Goal: Navigation & Orientation: Find specific page/section

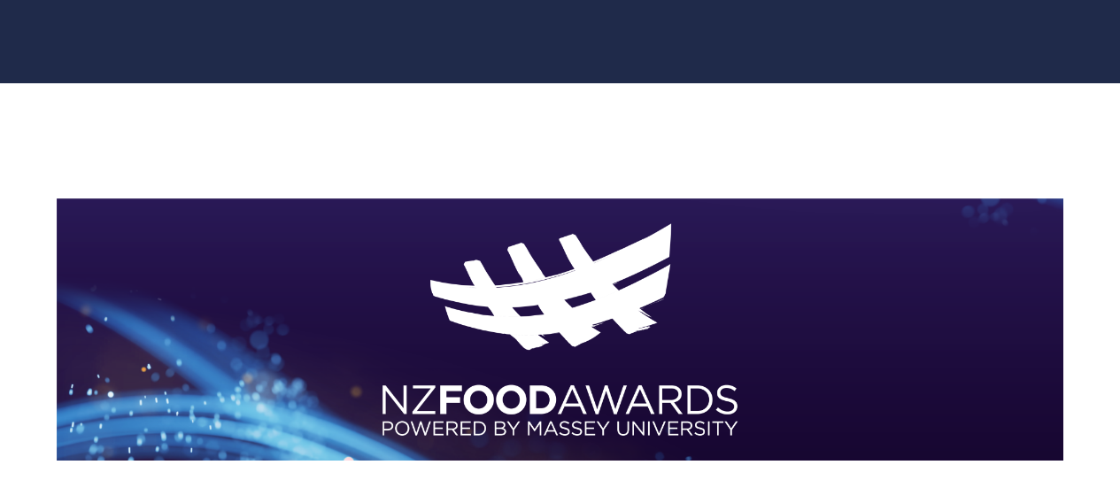
scroll to position [354, 0]
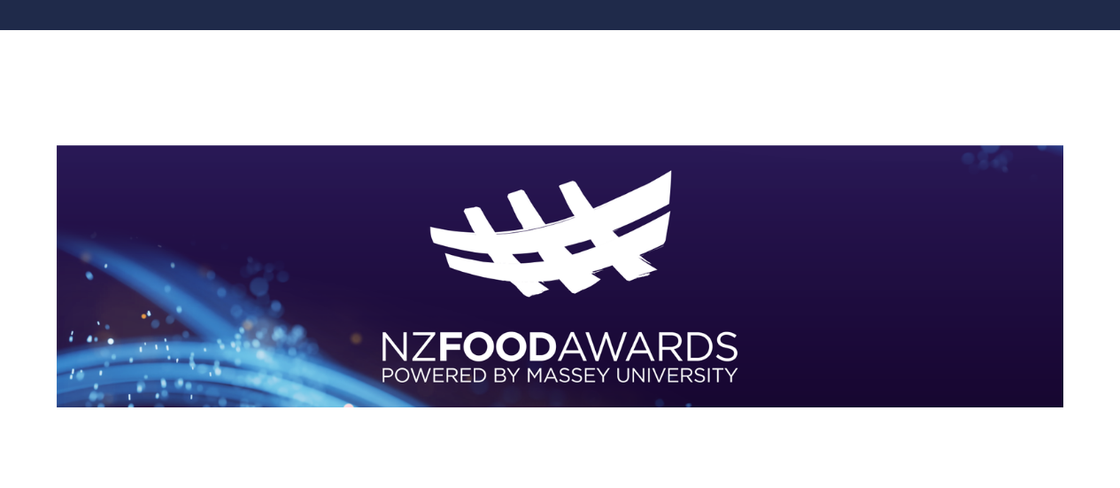
scroll to position [177, 0]
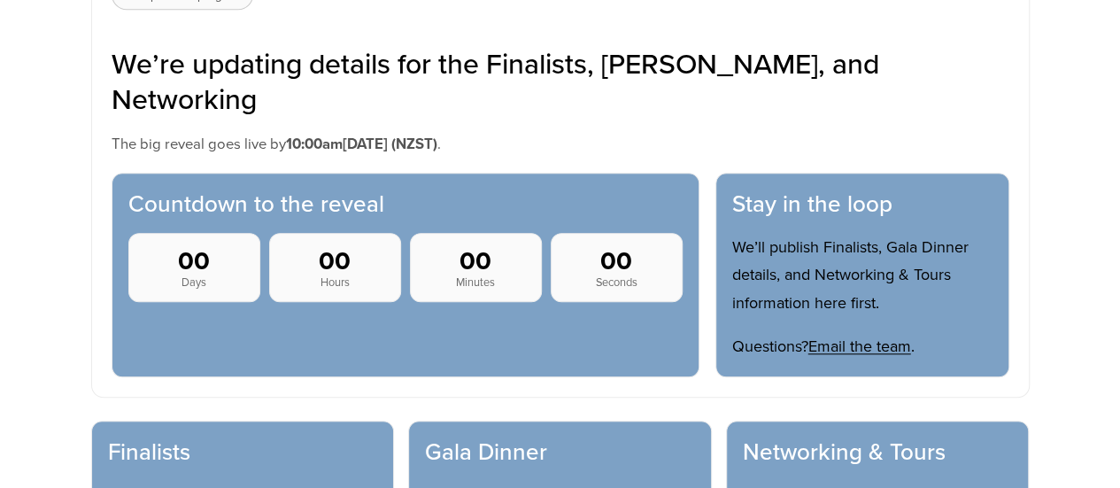
scroll to position [443, 0]
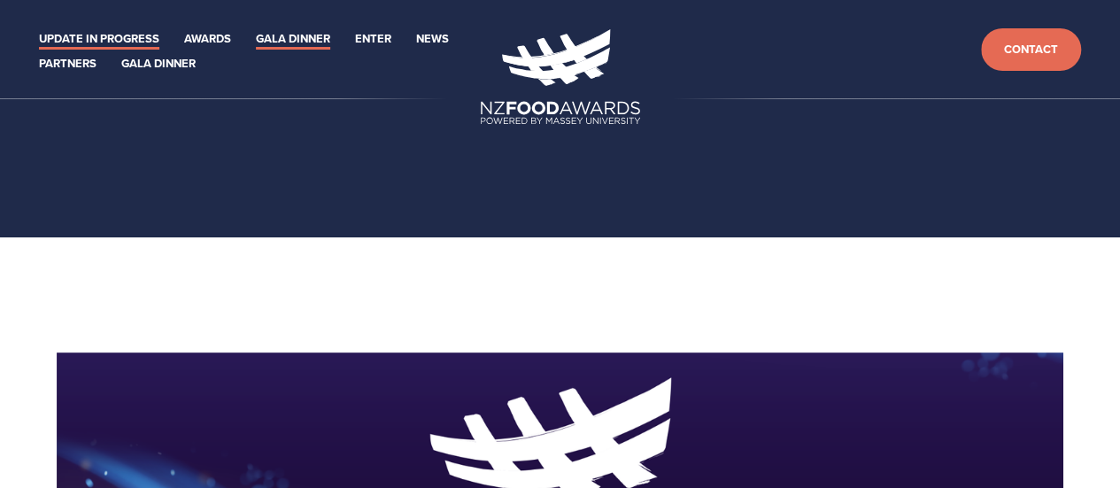
click at [275, 38] on link "Gala Dinner" at bounding box center [293, 39] width 74 height 20
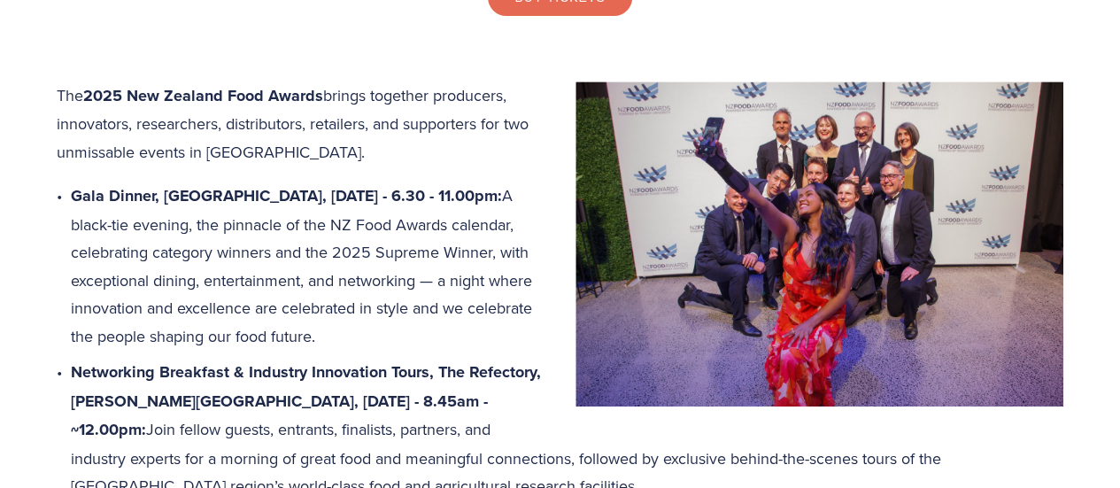
scroll to position [620, 0]
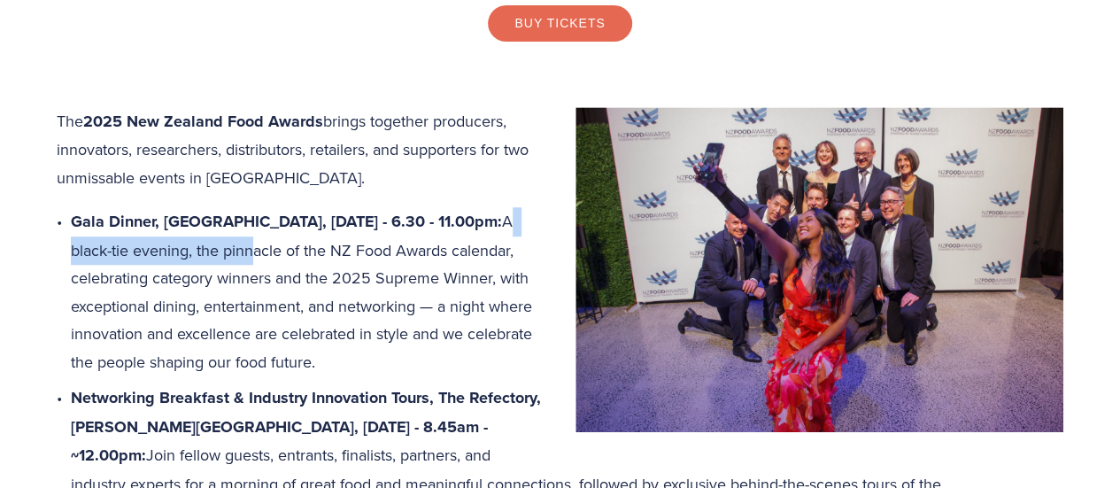
drag, startPoint x: 194, startPoint y: 245, endPoint x: 386, endPoint y: 262, distance: 192.9
click at [386, 258] on p "Gala Dinner, Central Energy Trust Arena, [DATE] - 6.30 - 11.00pm: A black-tie e…" at bounding box center [567, 291] width 993 height 168
click at [344, 312] on p "Gala Dinner, Central Energy Trust Arena, Thursday 16 October - 6.30 - 11.00pm: …" at bounding box center [567, 291] width 993 height 168
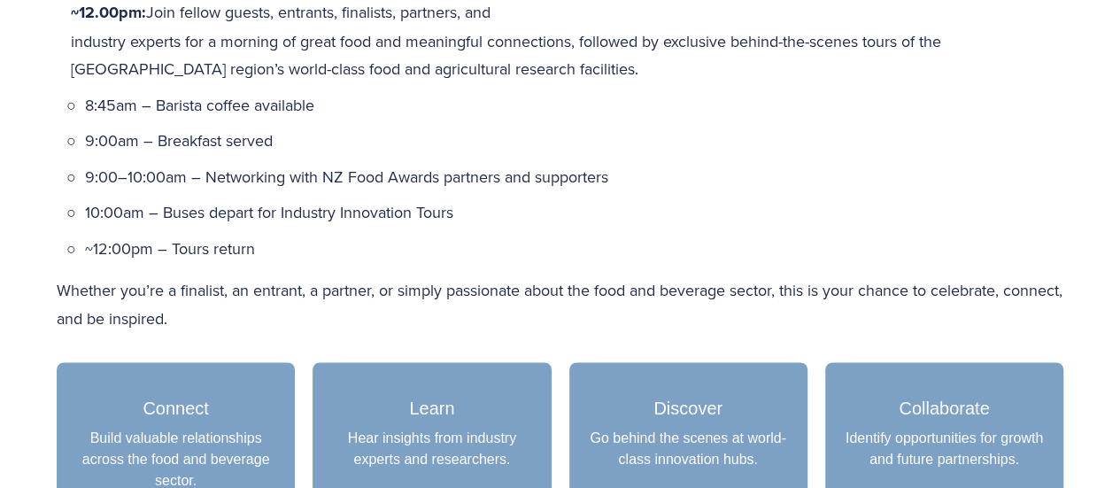
scroll to position [709, 0]
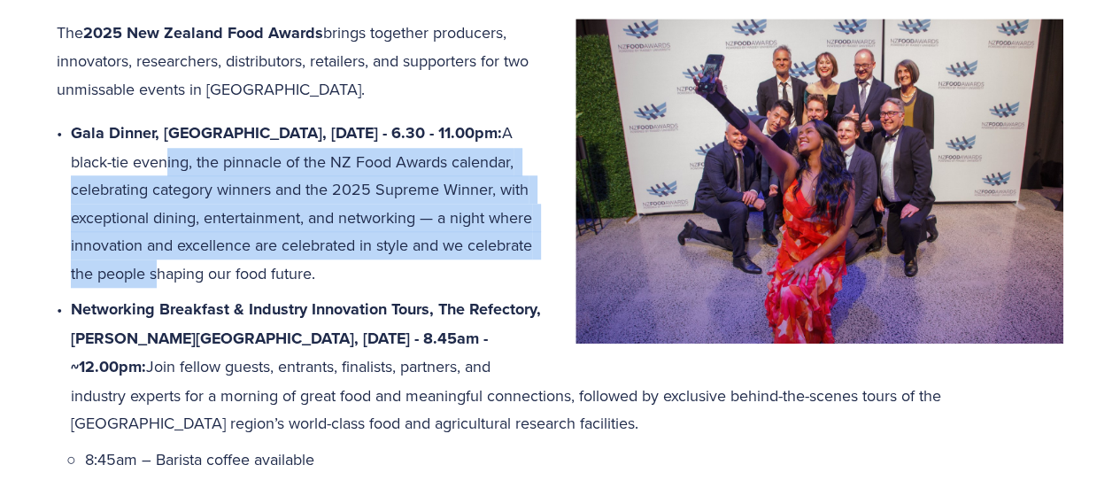
drag, startPoint x: 362, startPoint y: 190, endPoint x: 410, endPoint y: 275, distance: 96.8
click at [411, 270] on p "Gala Dinner, Central Energy Trust Arena, Thursday 16 October - 6.30 - 11.00pm: …" at bounding box center [567, 203] width 993 height 168
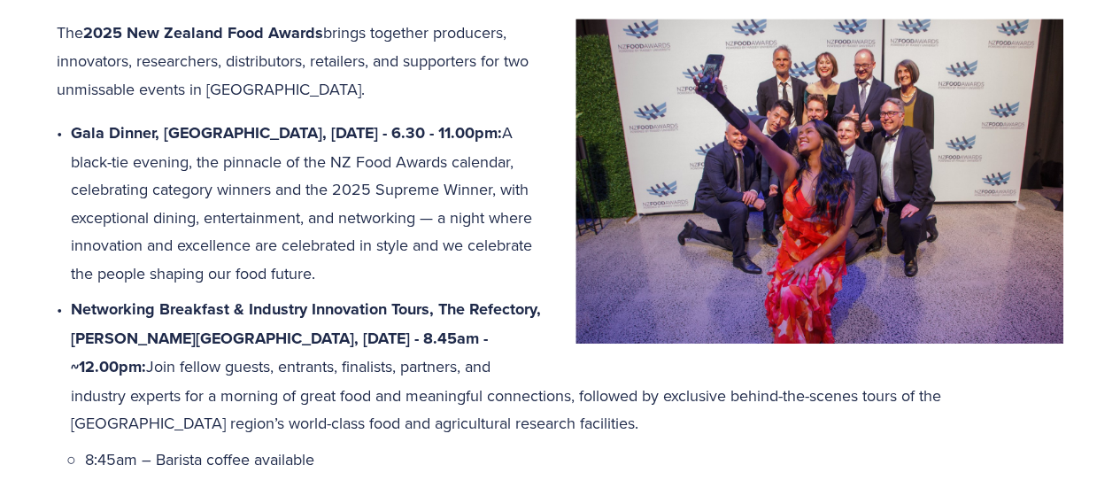
click at [339, 287] on p "Gala Dinner, Central Energy Trust Arena, Thursday 16 October - 6.30 - 11.00pm: …" at bounding box center [567, 203] width 993 height 168
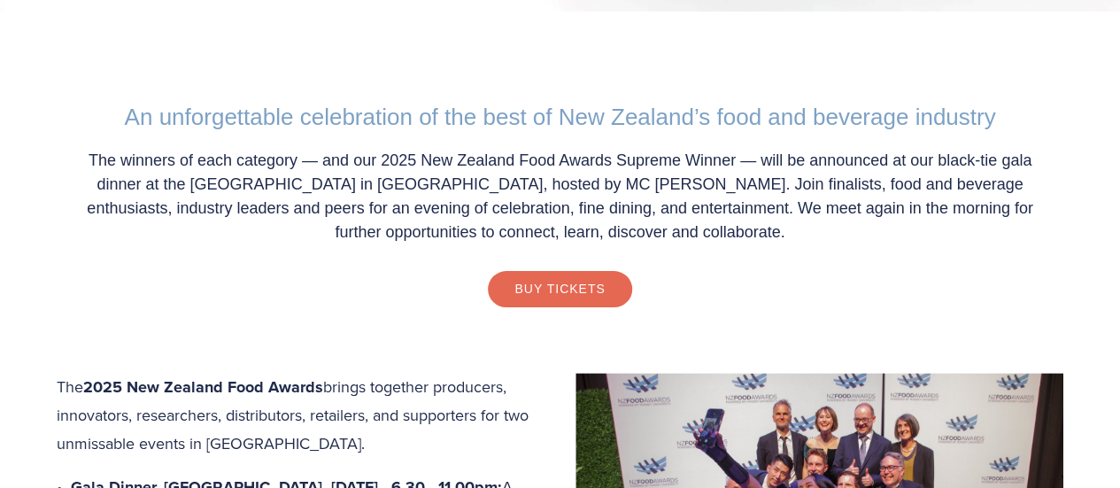
scroll to position [0, 0]
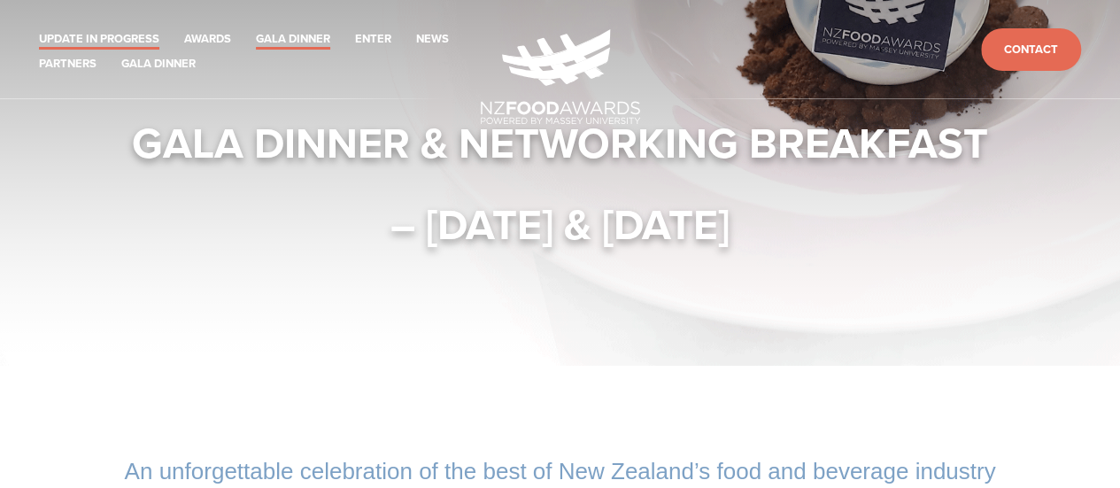
click at [115, 38] on link "Update in Progress" at bounding box center [99, 39] width 120 height 20
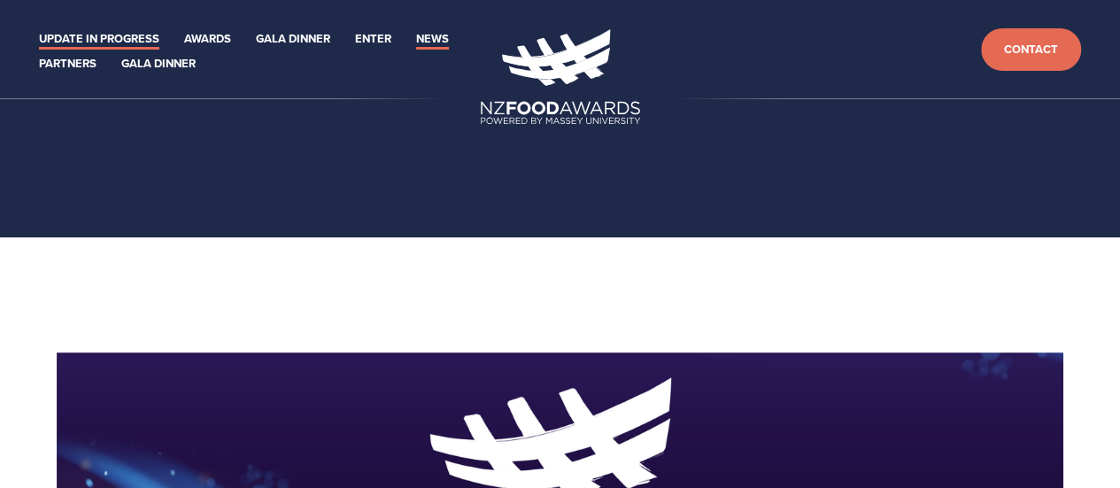
click at [435, 37] on link "News" at bounding box center [432, 39] width 33 height 20
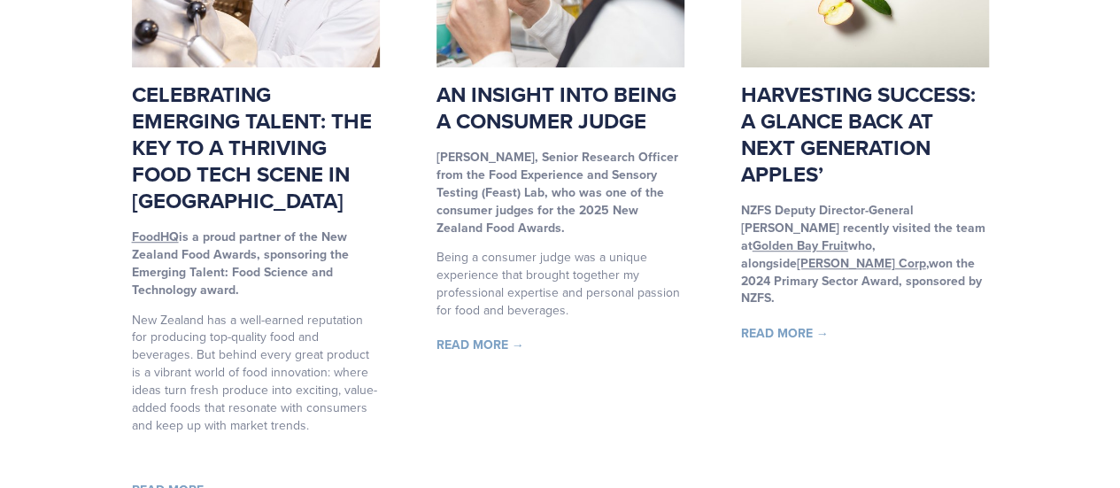
scroll to position [531, 0]
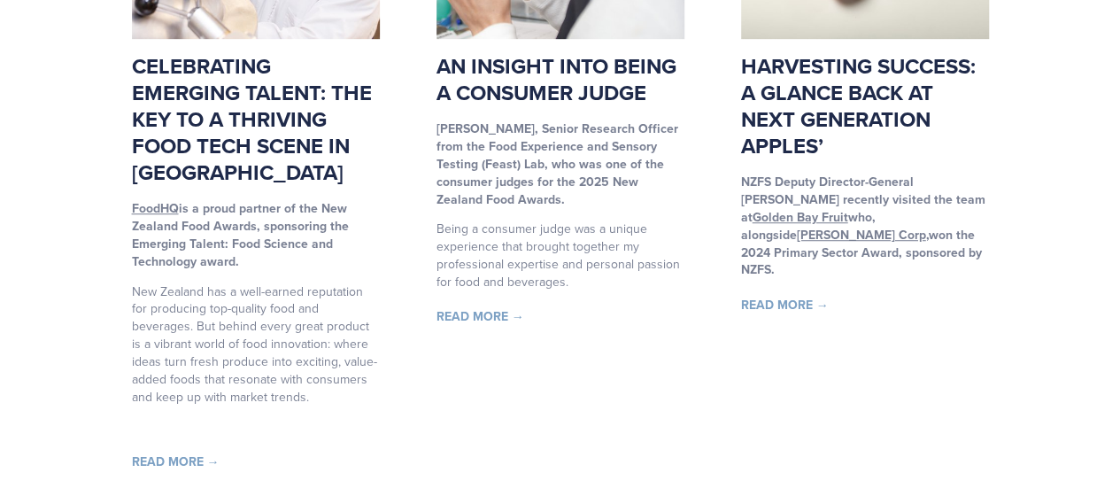
click at [226, 120] on link "Celebrating Emerging Talent: The Key to a thriving food tech scene in [GEOGRAPH…" at bounding box center [252, 118] width 240 height 137
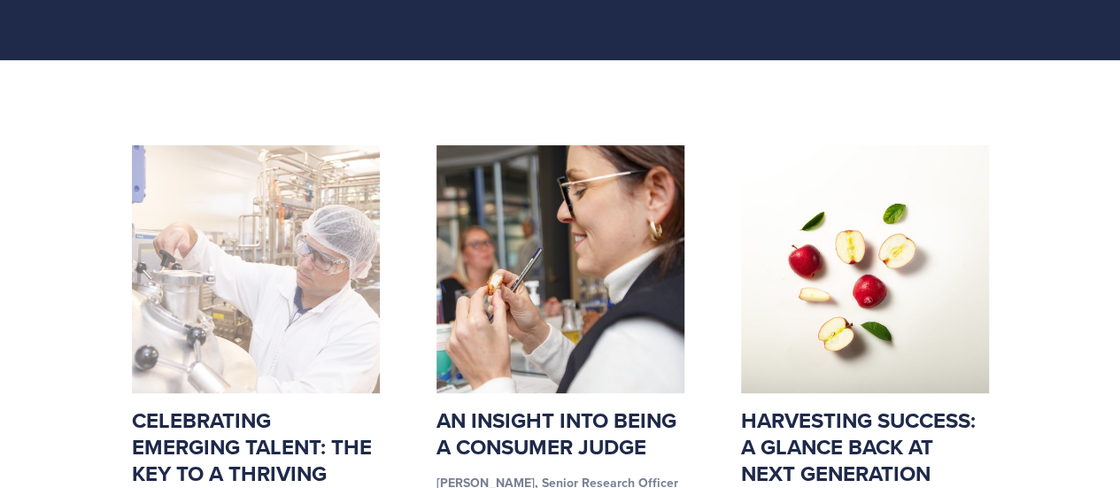
scroll to position [0, 0]
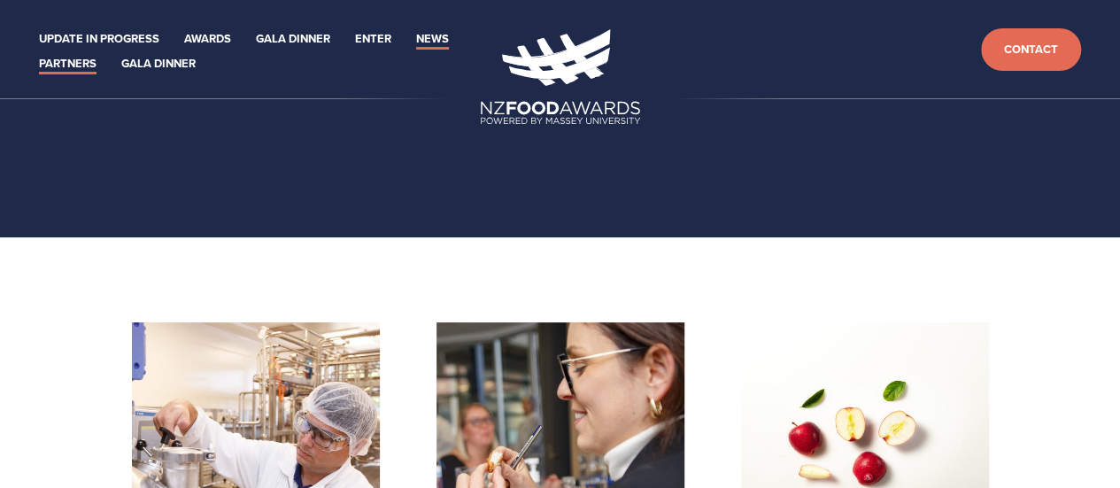
click at [76, 61] on link "Partners" at bounding box center [68, 64] width 58 height 20
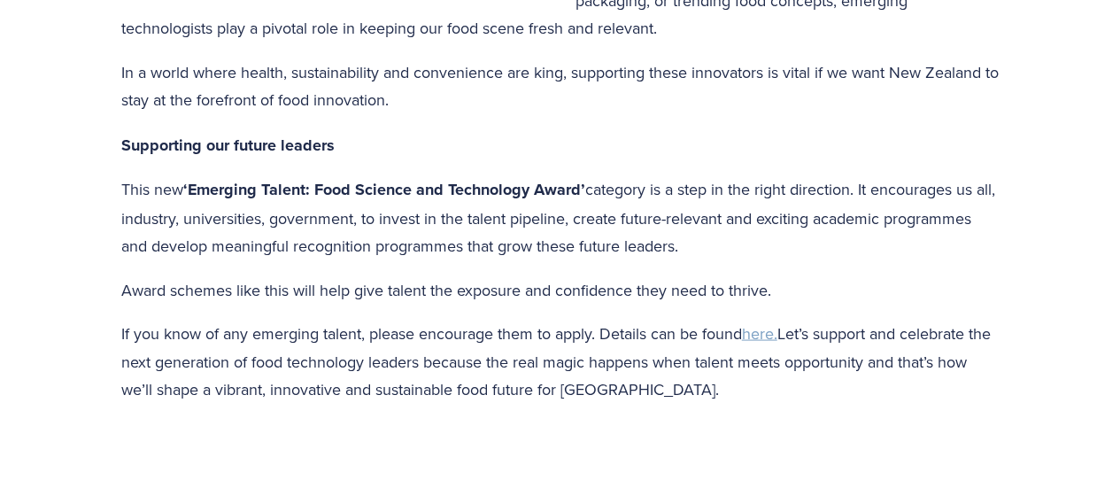
scroll to position [1683, 0]
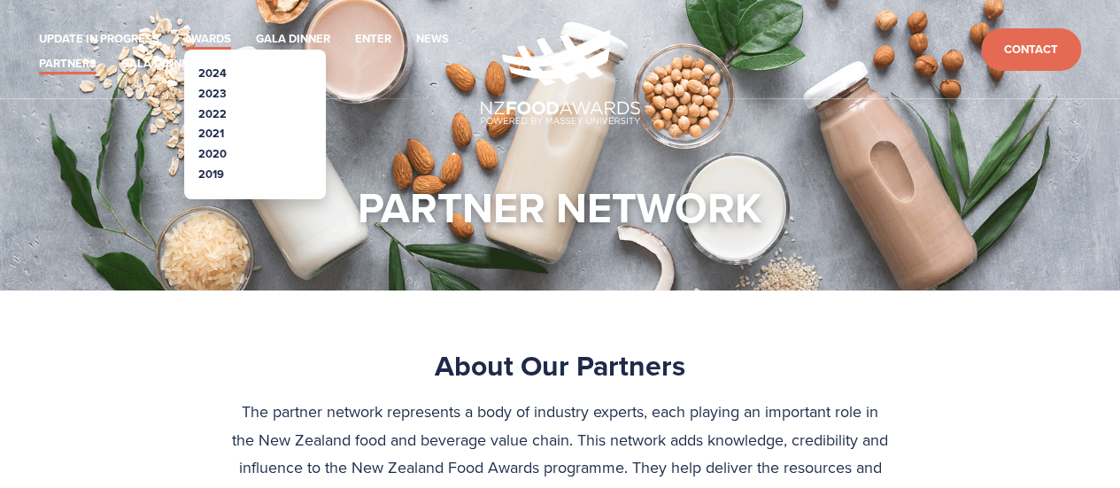
click at [190, 36] on link "Awards" at bounding box center [207, 39] width 47 height 20
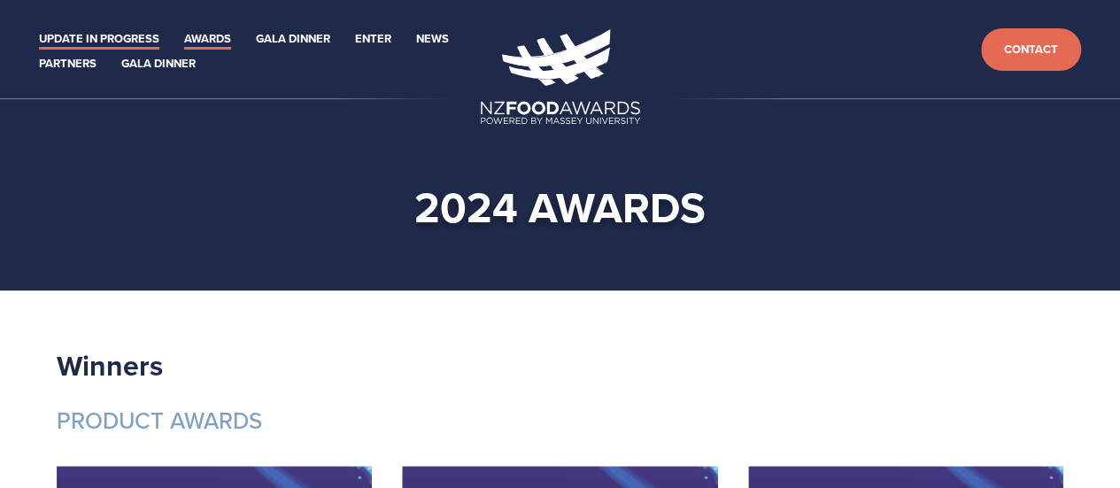
click at [94, 37] on link "Update in Progress" at bounding box center [99, 39] width 120 height 20
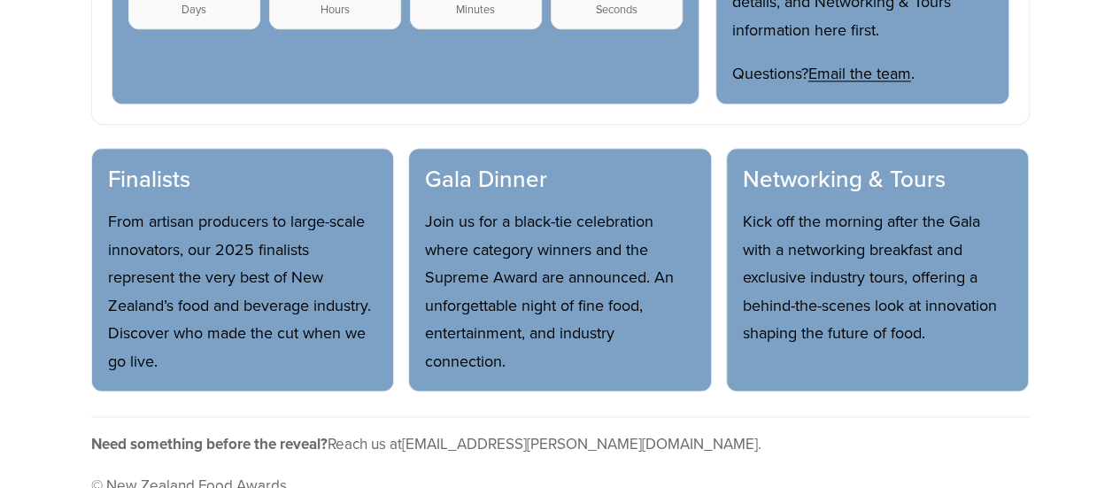
scroll to position [797, 0]
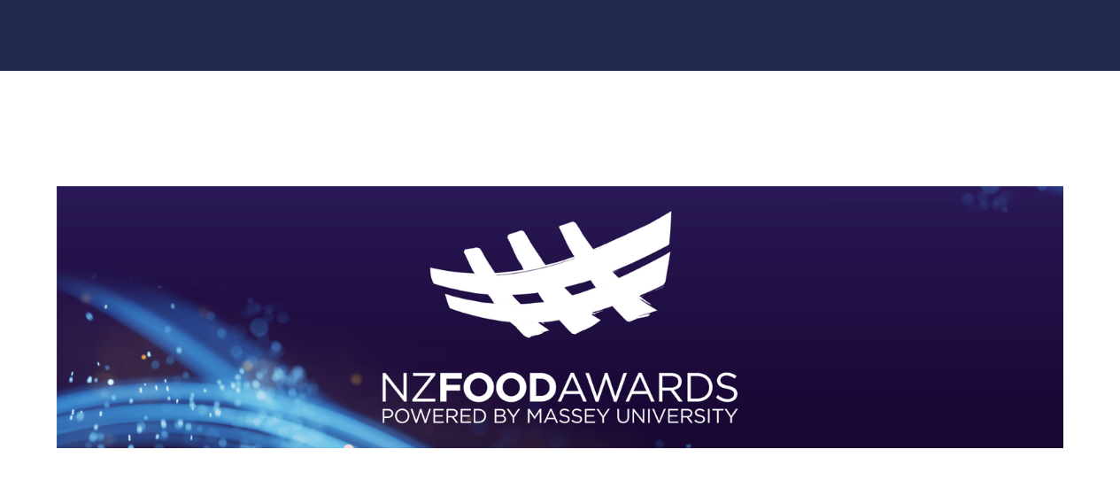
scroll to position [89, 0]
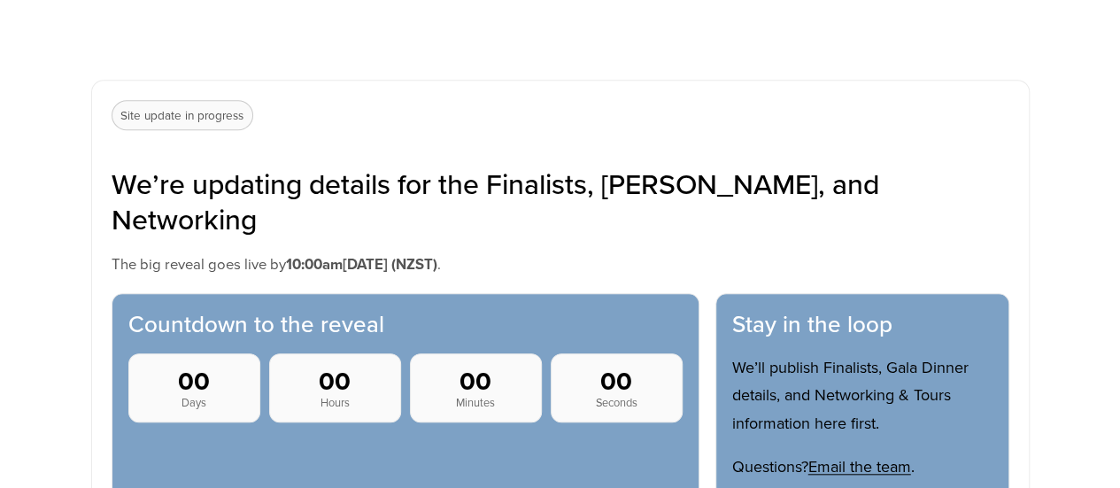
scroll to position [620, 0]
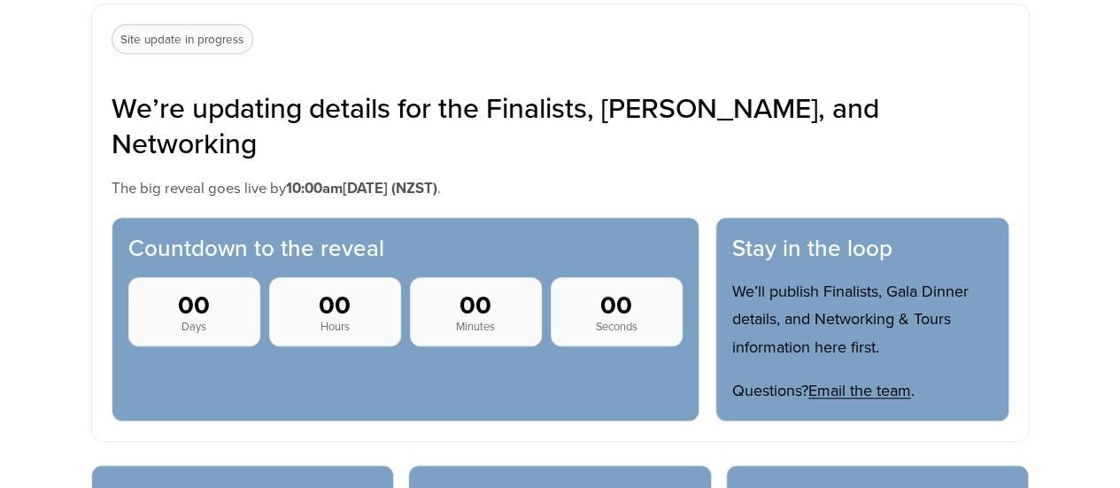
scroll to position [886, 0]
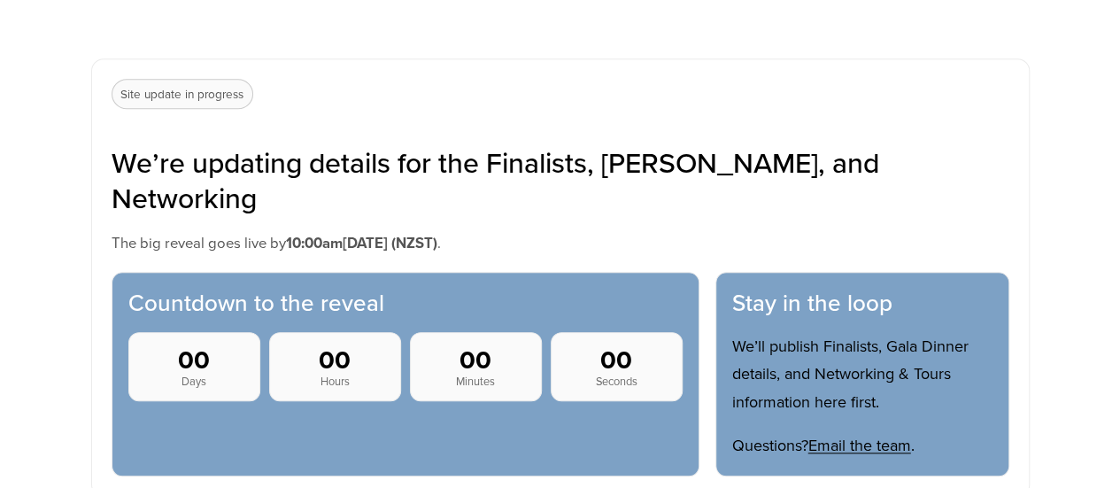
scroll to position [294, 0]
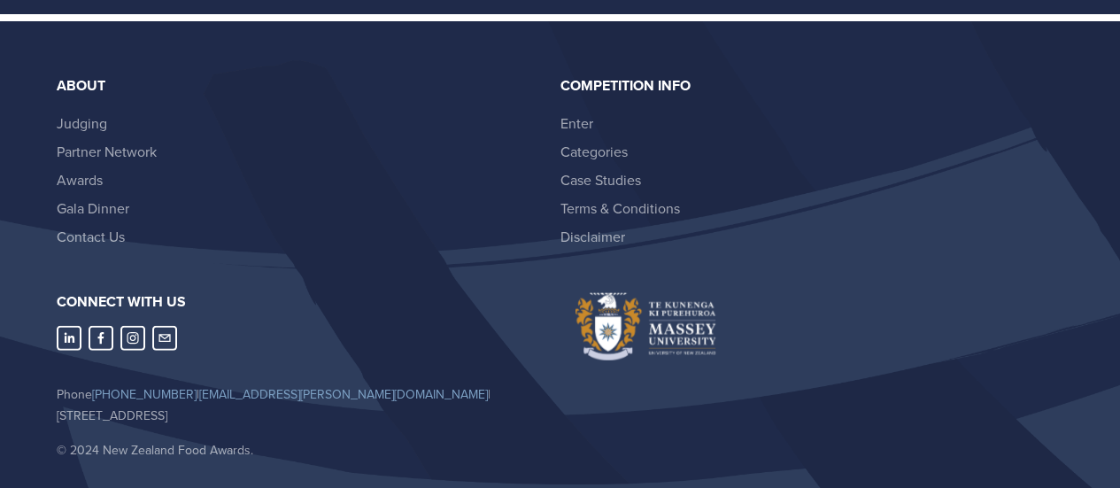
scroll to position [1860, 0]
